Goal: Information Seeking & Learning: Learn about a topic

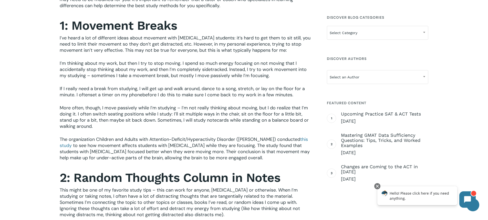
scroll to position [308, 0]
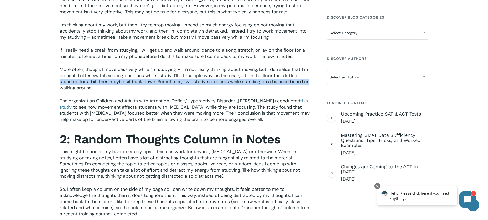
drag, startPoint x: 486, startPoint y: 72, endPoint x: 484, endPoint y: 75, distance: 4.1
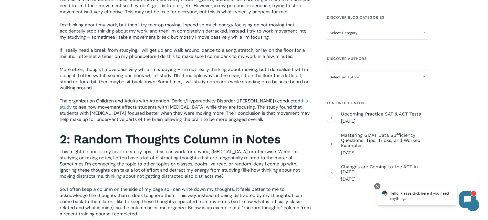
drag, startPoint x: 487, startPoint y: 64, endPoint x: 490, endPoint y: 63, distance: 3.2
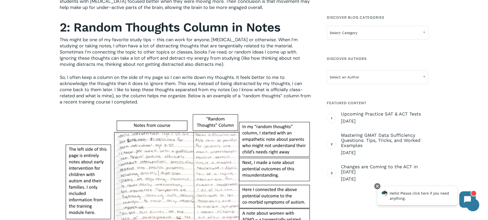
scroll to position [612, 0]
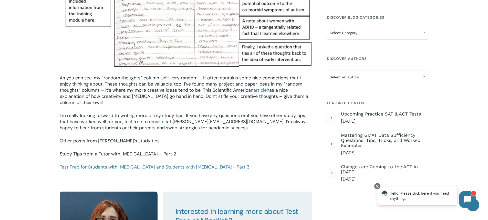
click at [103, 151] on link "Study Tips from a Tutor with [MEDICAL_DATA] – Part 2" at bounding box center [118, 154] width 116 height 6
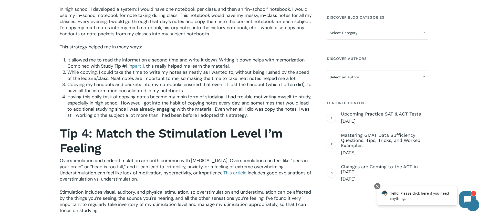
scroll to position [285, 0]
